Goal: Transaction & Acquisition: Obtain resource

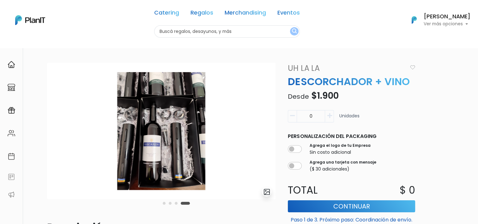
click at [328, 116] on icon "button" at bounding box center [329, 116] width 5 height 6
click at [328, 115] on icon "button" at bounding box center [329, 116] width 5 height 6
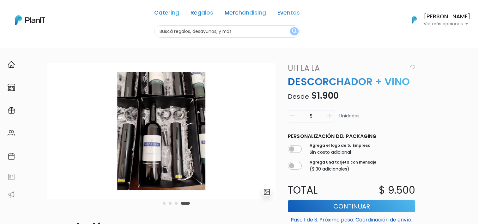
click at [328, 115] on icon "button" at bounding box center [329, 116] width 5 height 6
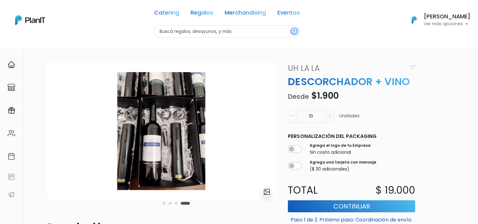
click at [328, 115] on icon "button" at bounding box center [329, 116] width 5 height 6
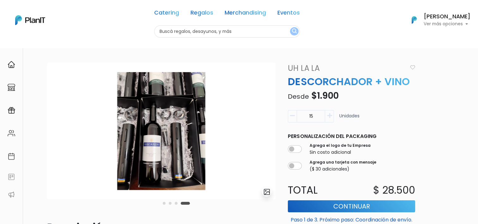
click at [328, 115] on icon "button" at bounding box center [329, 116] width 5 height 6
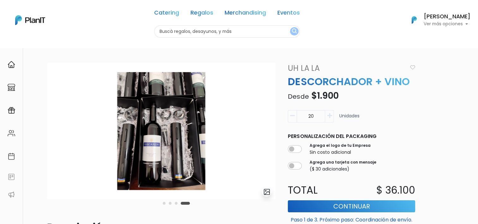
click at [328, 115] on icon "button" at bounding box center [329, 116] width 5 height 6
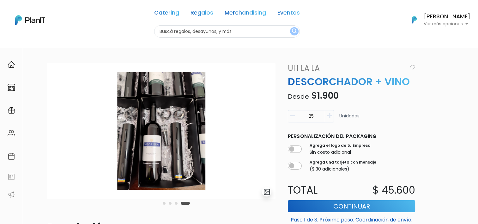
click at [328, 115] on icon "button" at bounding box center [329, 116] width 5 height 6
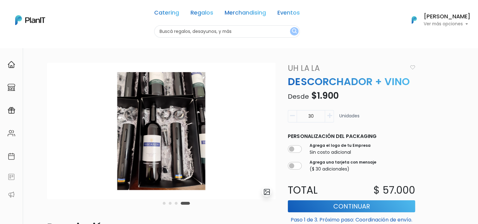
click at [328, 115] on icon "button" at bounding box center [329, 116] width 5 height 6
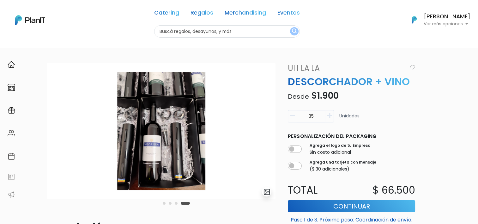
click at [328, 115] on icon "button" at bounding box center [329, 116] width 5 height 6
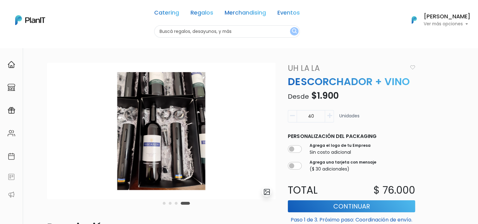
click at [328, 115] on icon "button" at bounding box center [329, 116] width 5 height 6
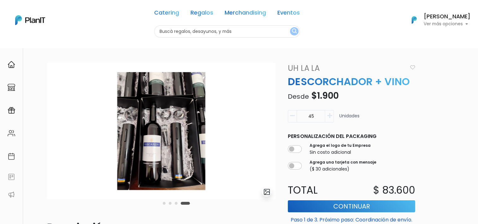
click at [328, 115] on icon "button" at bounding box center [329, 116] width 5 height 6
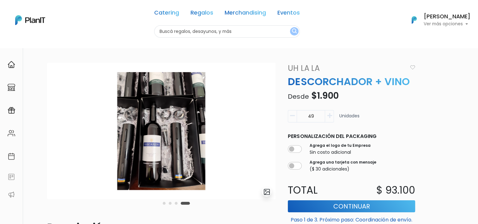
type input "50"
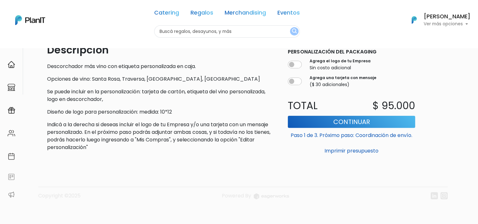
scroll to position [177, 0]
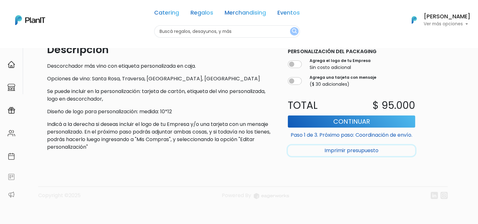
click at [340, 151] on button "Imprimir presupuesto" at bounding box center [351, 150] width 127 height 11
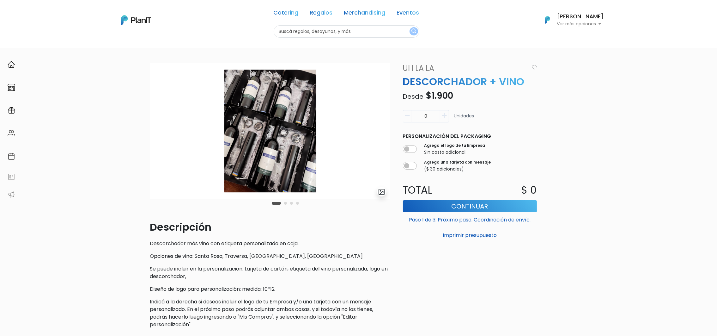
click at [257, 168] on img at bounding box center [270, 131] width 240 height 137
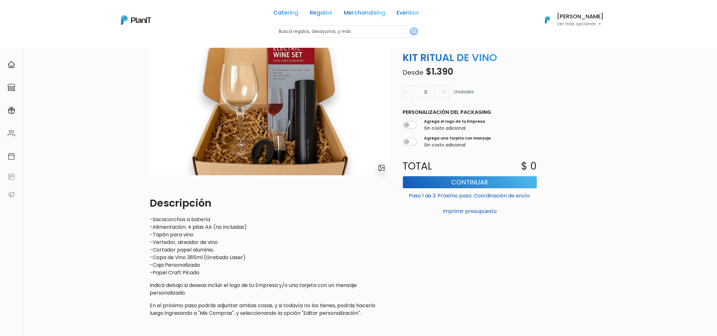
scroll to position [8, 0]
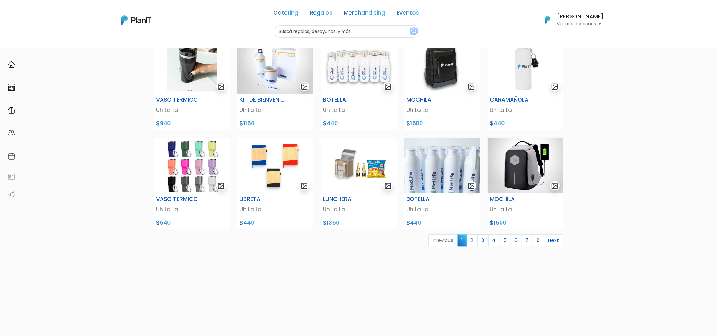
scroll to position [183, 0]
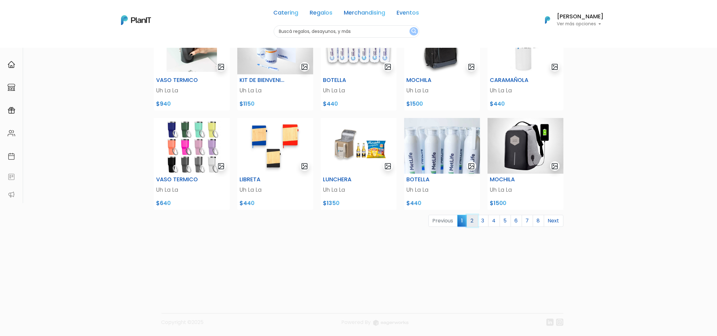
click at [473, 216] on link "2" at bounding box center [472, 221] width 11 height 12
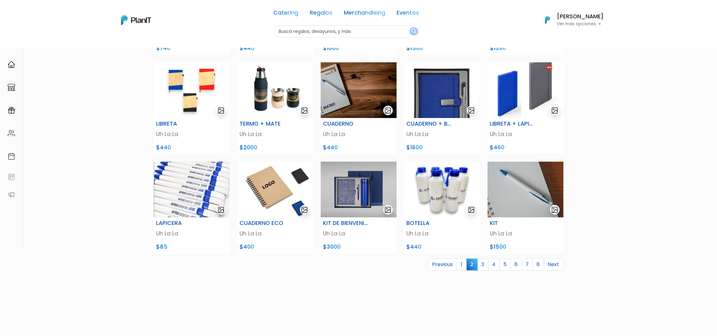
scroll to position [142, 0]
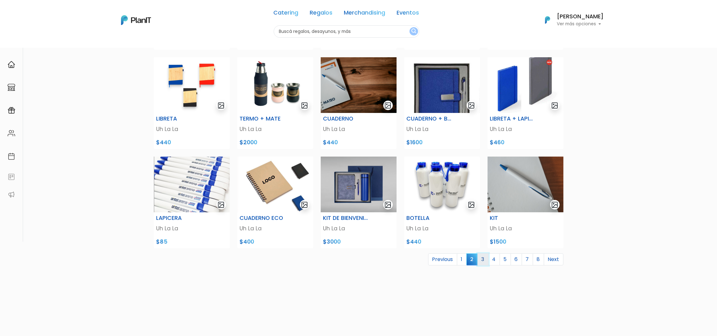
click at [483, 259] on link "3" at bounding box center [483, 259] width 11 height 12
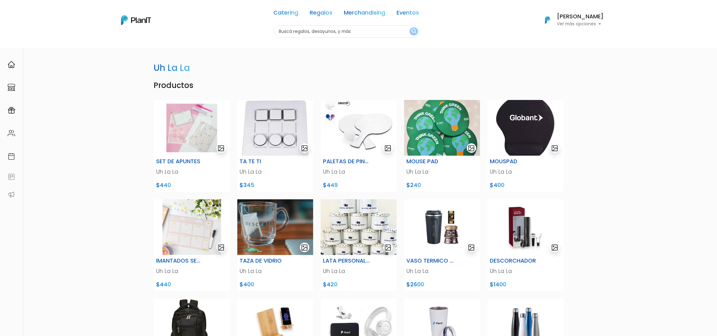
scroll to position [47, 0]
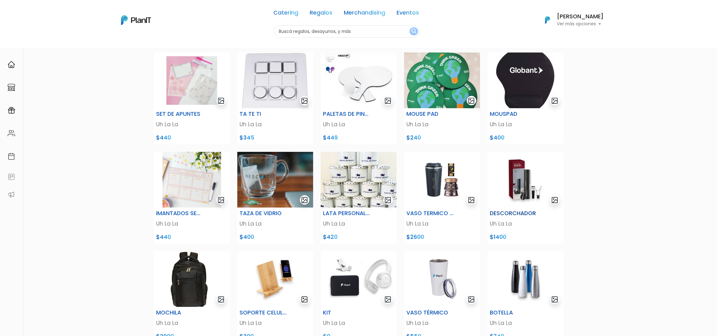
click at [525, 187] on img at bounding box center [526, 180] width 76 height 56
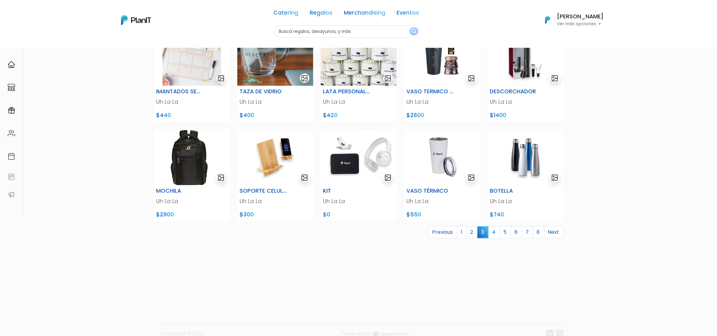
scroll to position [183, 0]
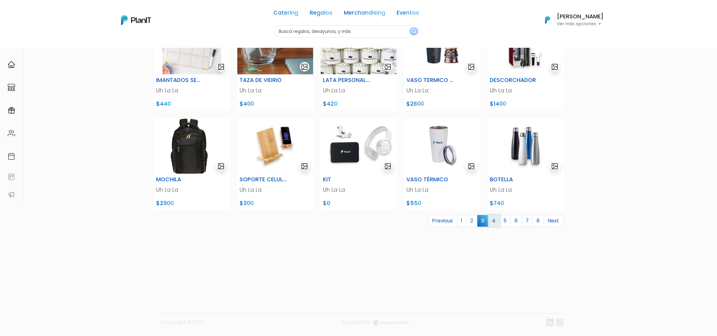
click at [496, 215] on link "4" at bounding box center [494, 221] width 12 height 12
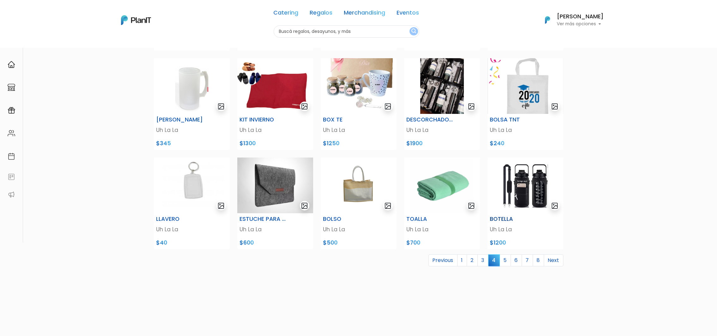
scroll to position [142, 0]
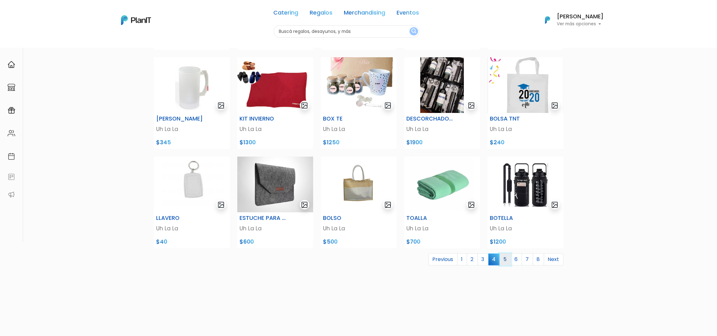
click at [506, 258] on link "5" at bounding box center [505, 259] width 11 height 12
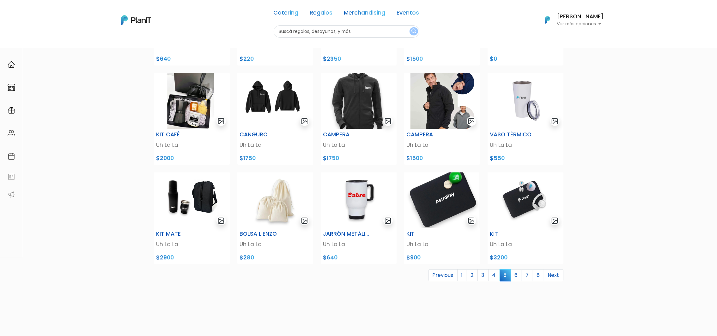
scroll to position [142, 0]
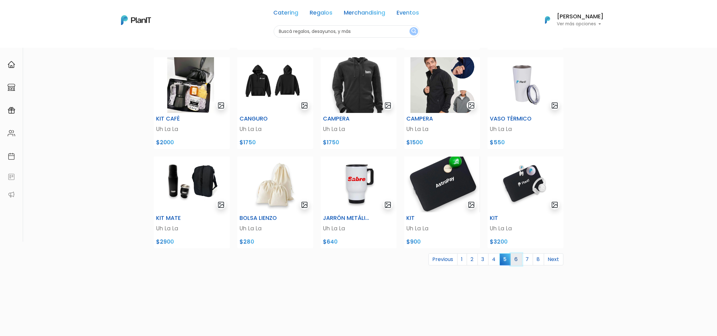
click at [517, 258] on link "6" at bounding box center [516, 259] width 11 height 12
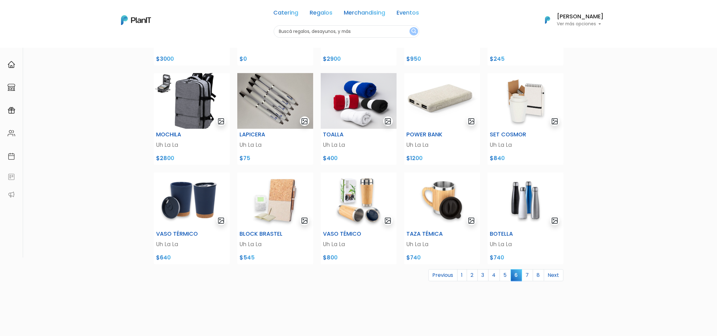
scroll to position [142, 0]
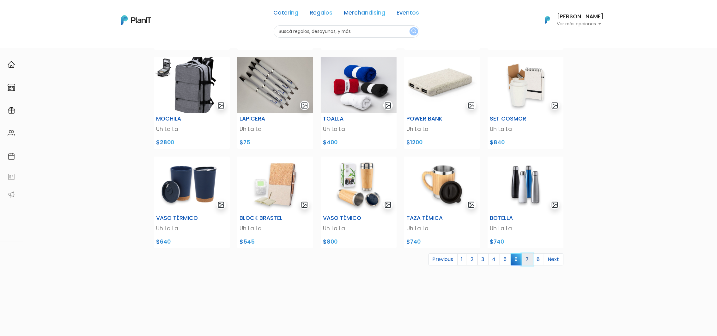
click at [527, 258] on link "7" at bounding box center [527, 259] width 11 height 12
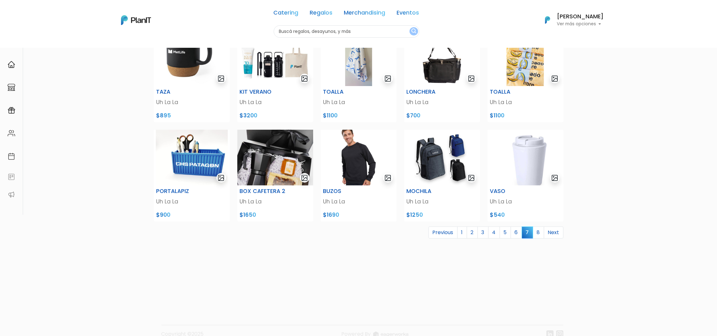
scroll to position [183, 0]
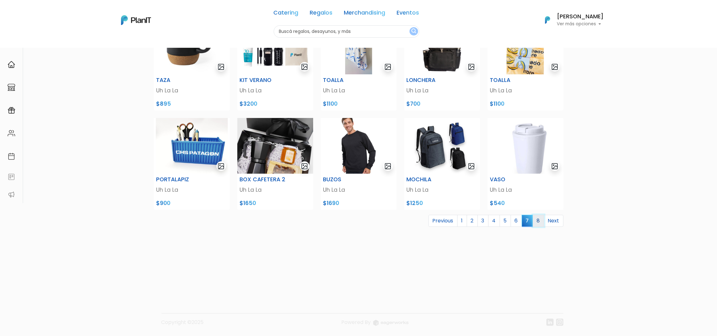
click at [538, 220] on link "8" at bounding box center [538, 221] width 11 height 12
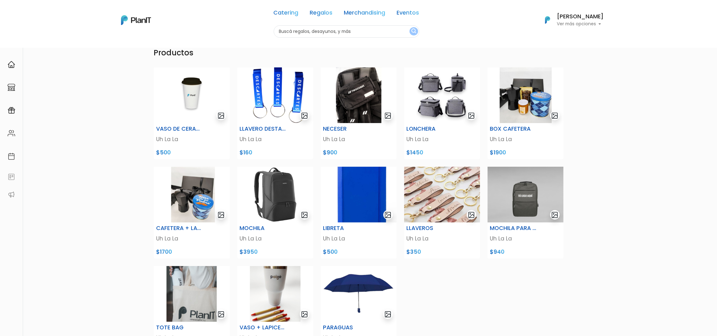
scroll to position [47, 0]
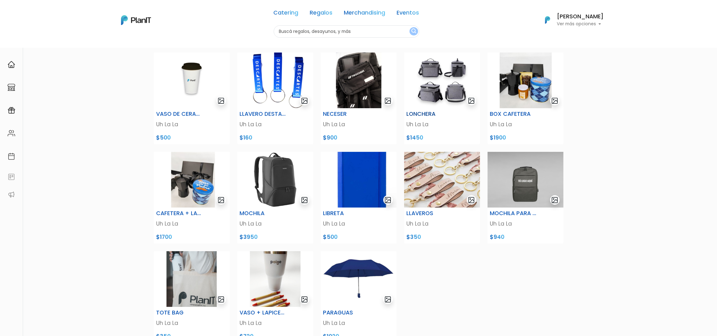
click at [428, 74] on img at bounding box center [442, 80] width 76 height 56
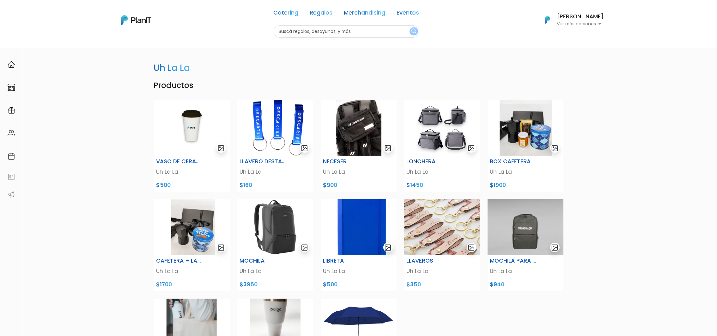
click at [439, 135] on img at bounding box center [442, 128] width 76 height 56
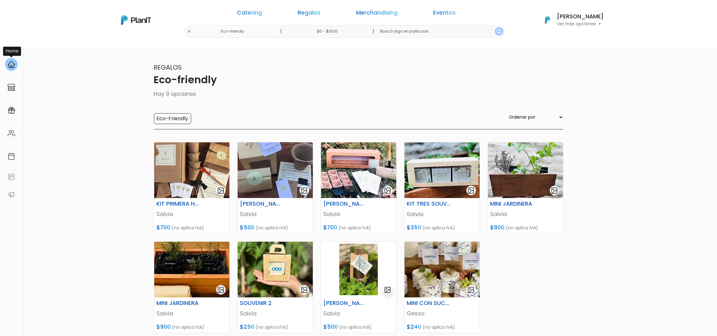
click at [9, 66] on img at bounding box center [12, 65] width 8 height 8
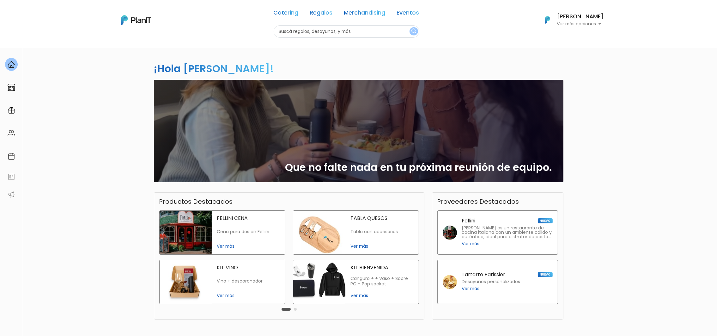
click at [385, 35] on input "text" at bounding box center [347, 31] width 146 height 12
type input "sacacorcho"
click at [410, 27] on button "submit" at bounding box center [414, 31] width 9 height 8
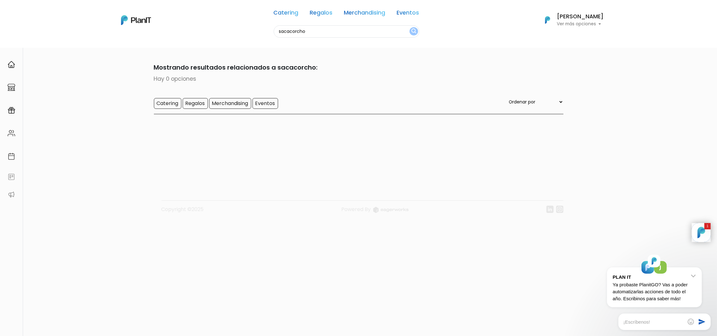
drag, startPoint x: 323, startPoint y: 31, endPoint x: 216, endPoint y: 39, distance: 108.1
click at [216, 39] on nav "Catering Regalos Merchandising Eventos sacacorcho Catering Regalos Merchandisin…" at bounding box center [358, 24] width 717 height 48
type input "vino"
click at [410, 27] on button "submit" at bounding box center [414, 31] width 9 height 8
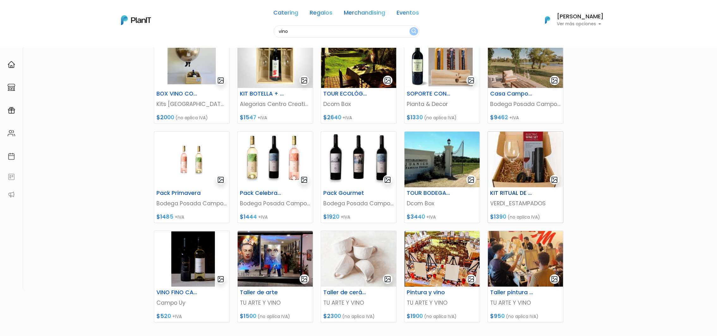
scroll to position [142, 0]
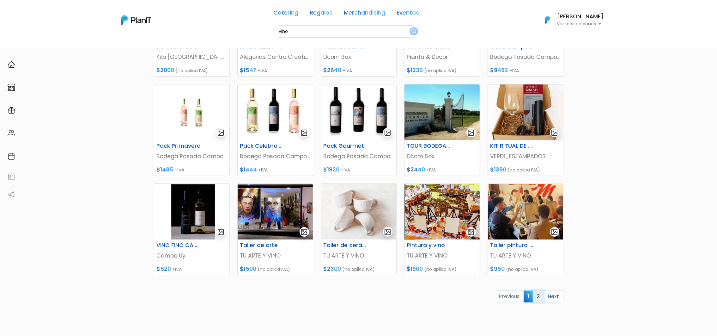
click at [539, 297] on link "2" at bounding box center [538, 296] width 11 height 12
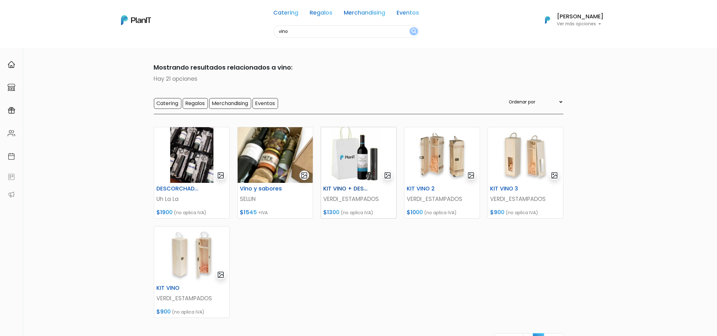
click at [357, 200] on p "VERDI_ESTAMPADOS" at bounding box center [359, 199] width 70 height 8
click at [185, 156] on img at bounding box center [191, 155] width 75 height 56
